Goal: Information Seeking & Learning: Learn about a topic

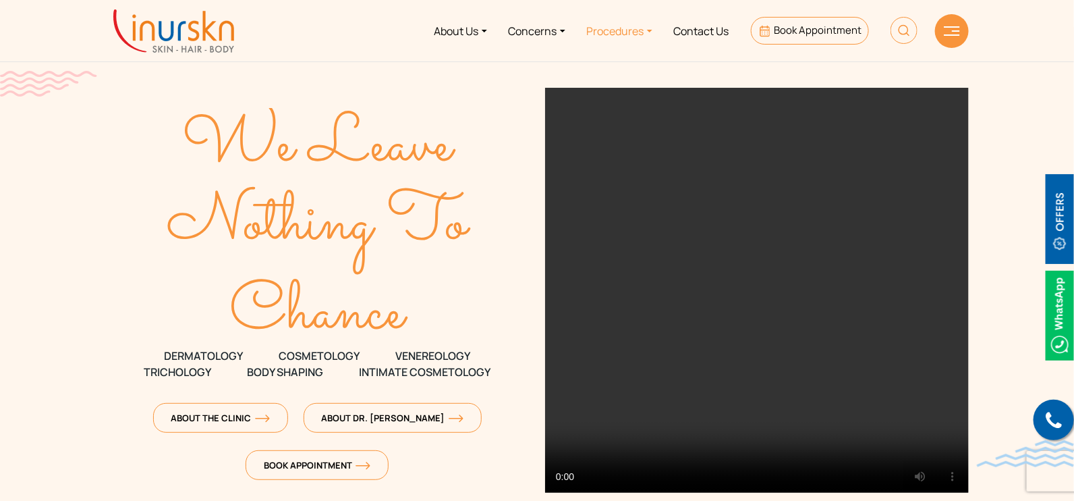
click at [601, 28] on link "Procedures" at bounding box center [619, 30] width 87 height 51
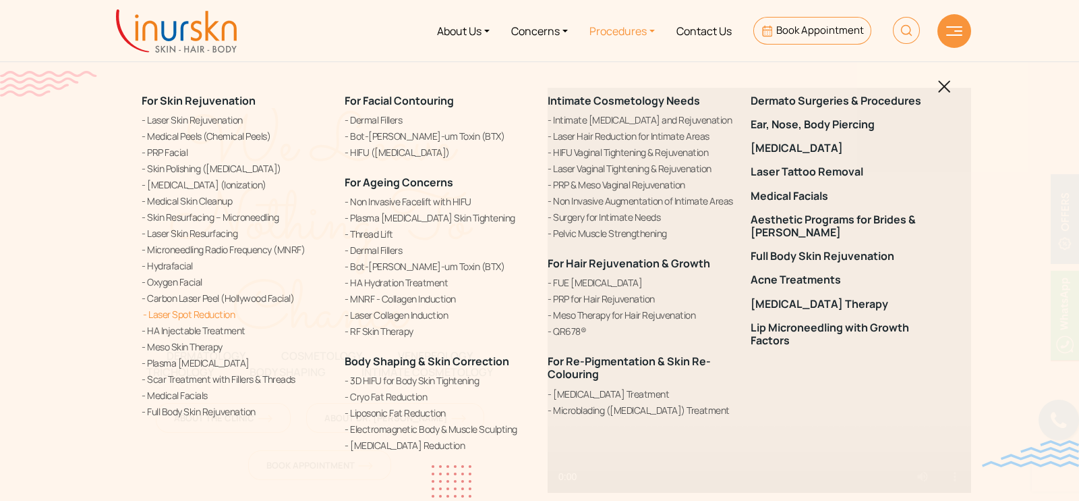
click at [196, 311] on link "Laser Spot Reduction" at bounding box center [235, 314] width 187 height 14
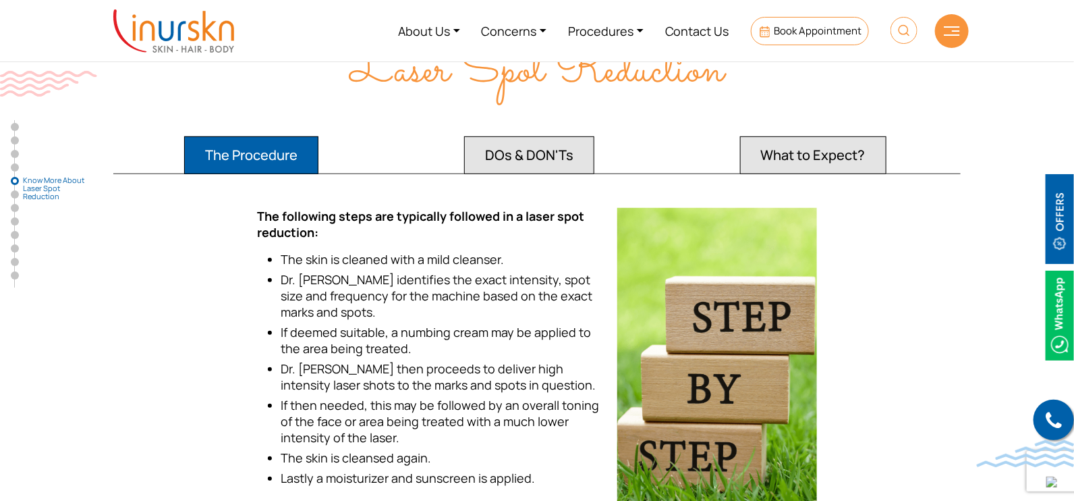
scroll to position [1771, 0]
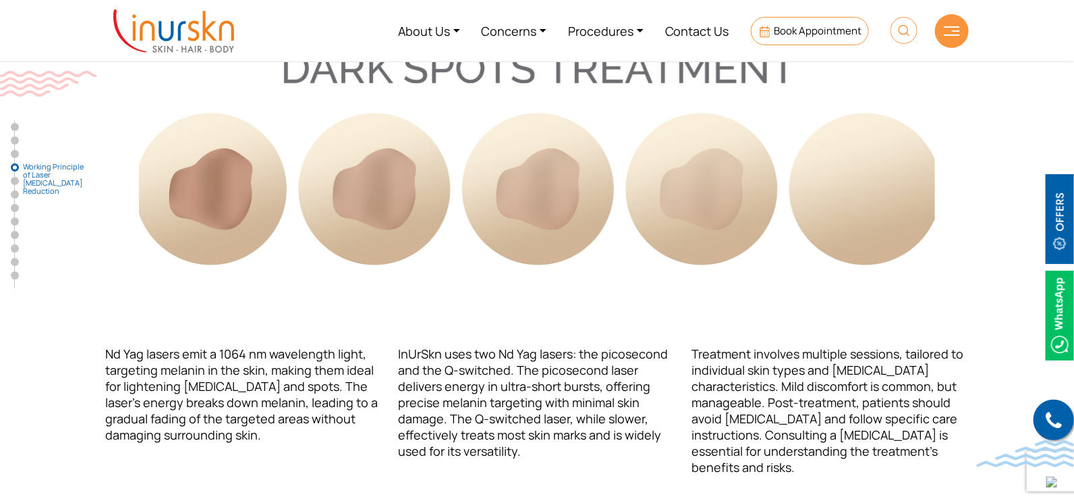
click at [907, 28] on img at bounding box center [904, 30] width 27 height 27
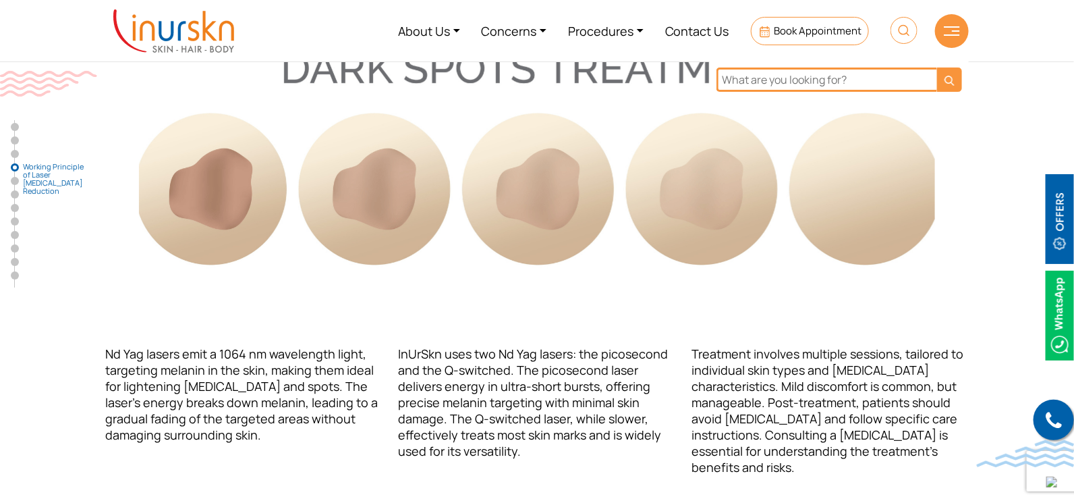
click at [863, 73] on input "text" at bounding box center [826, 79] width 221 height 24
type input "pico laser"
click at [937, 67] on button "submit" at bounding box center [949, 79] width 25 height 24
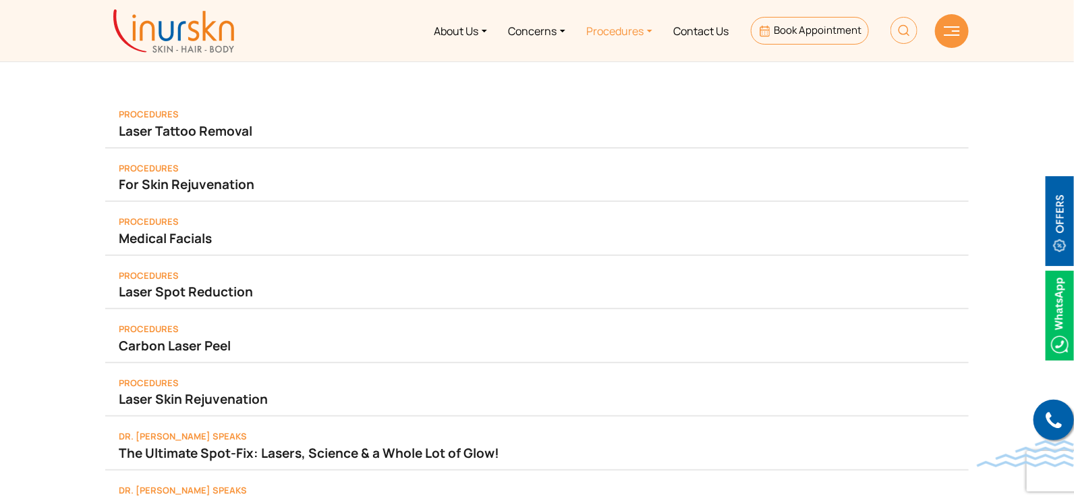
click at [611, 35] on link "Procedures" at bounding box center [619, 30] width 87 height 51
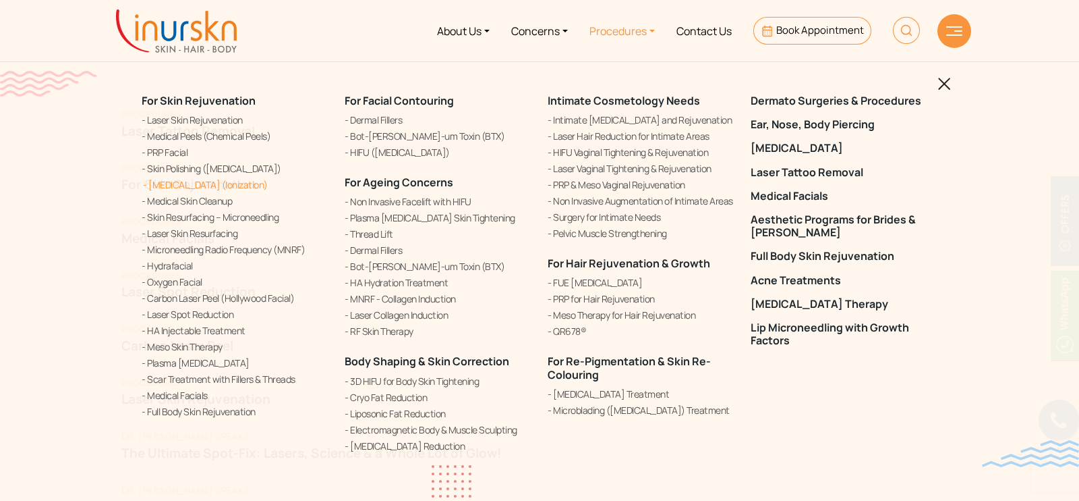
drag, startPoint x: 118, startPoint y: 87, endPoint x: 304, endPoint y: 177, distance: 206.1
click at [298, 180] on div "For Skin Rejuvenation Laser Skin Rejuvenation Medical Peels (Chemical Peels) PR…" at bounding box center [539, 250] width 1079 height 501
copy div "For Skin Rejuvenation Laser Skin Rejuvenation Medical Peels (Chemical Peels) PR…"
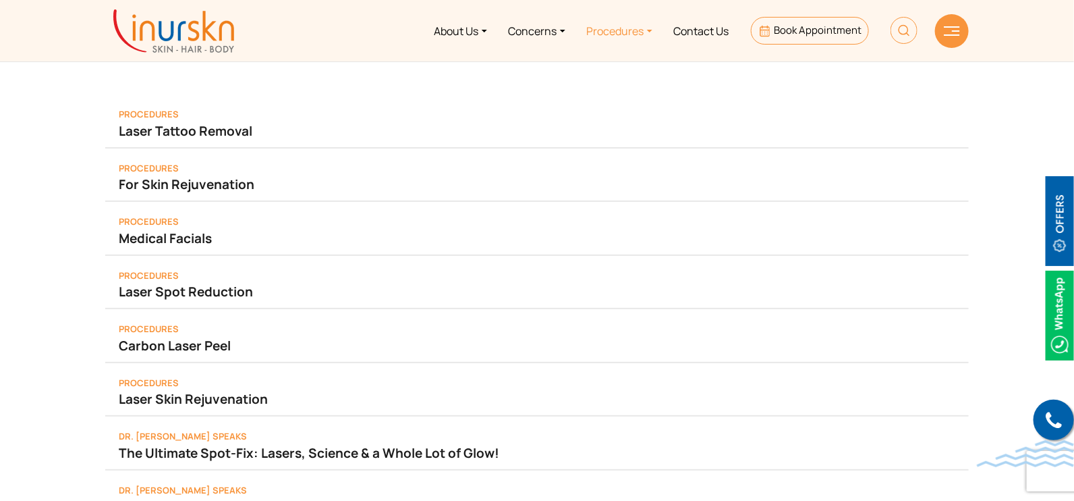
click at [611, 38] on link "Procedures" at bounding box center [619, 30] width 87 height 51
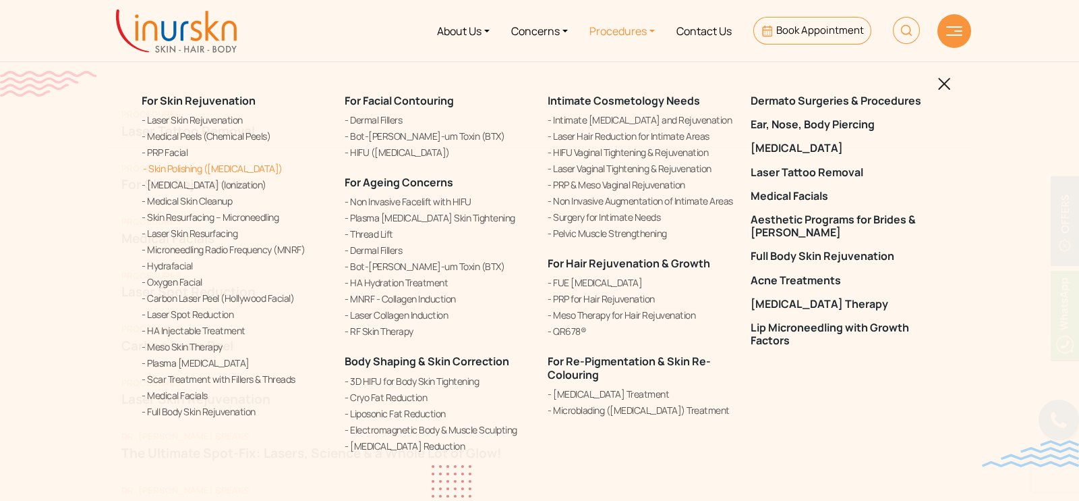
click at [219, 167] on link "Skin Polishing ([MEDICAL_DATA])" at bounding box center [235, 168] width 187 height 14
